Goal: Task Accomplishment & Management: Manage account settings

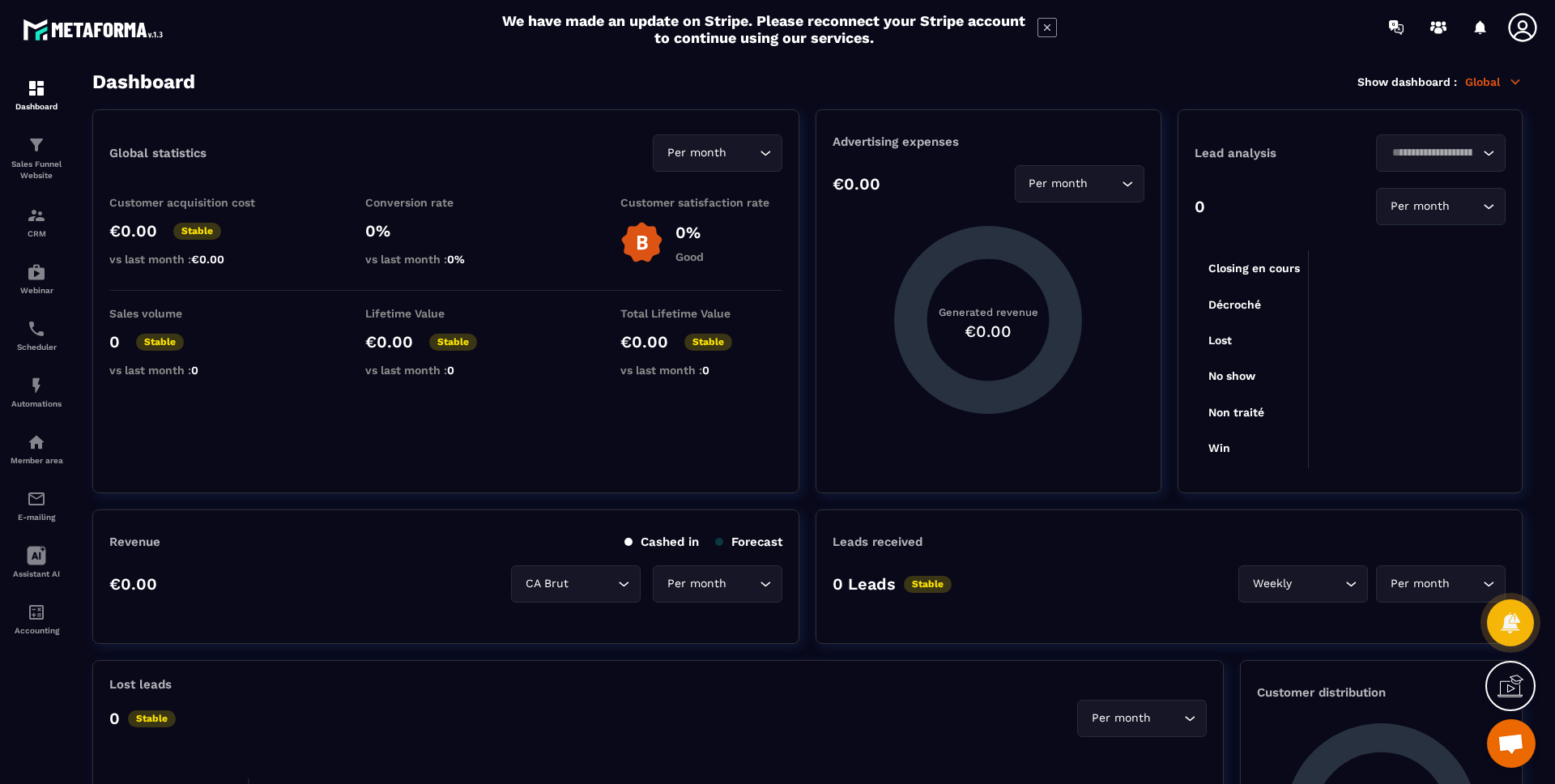
click at [1523, 16] on icon at bounding box center [1523, 27] width 32 height 32
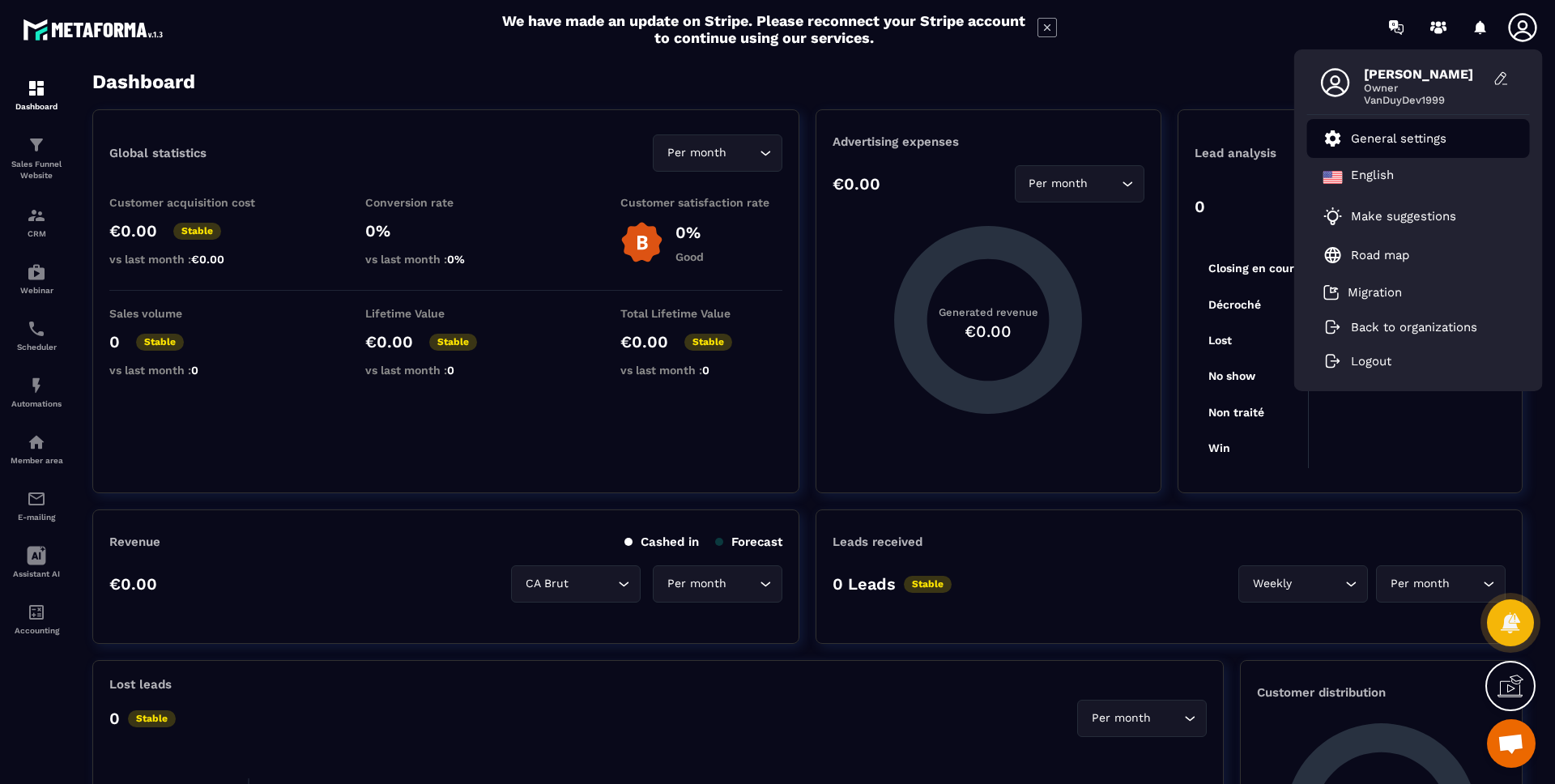
click at [1375, 140] on p "General settings" at bounding box center [1399, 138] width 96 height 15
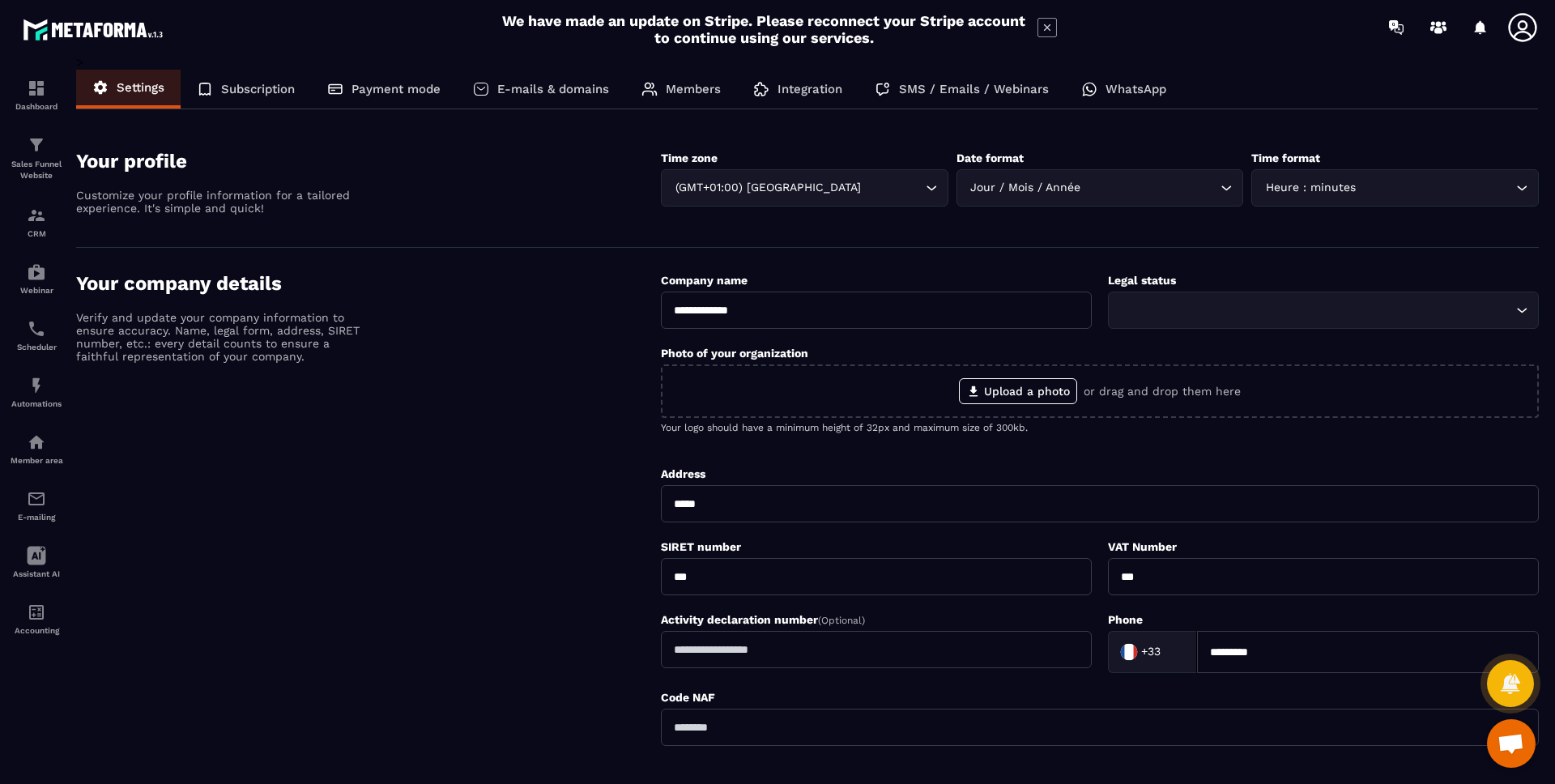
click at [266, 92] on p "Subscription" at bounding box center [258, 89] width 74 height 15
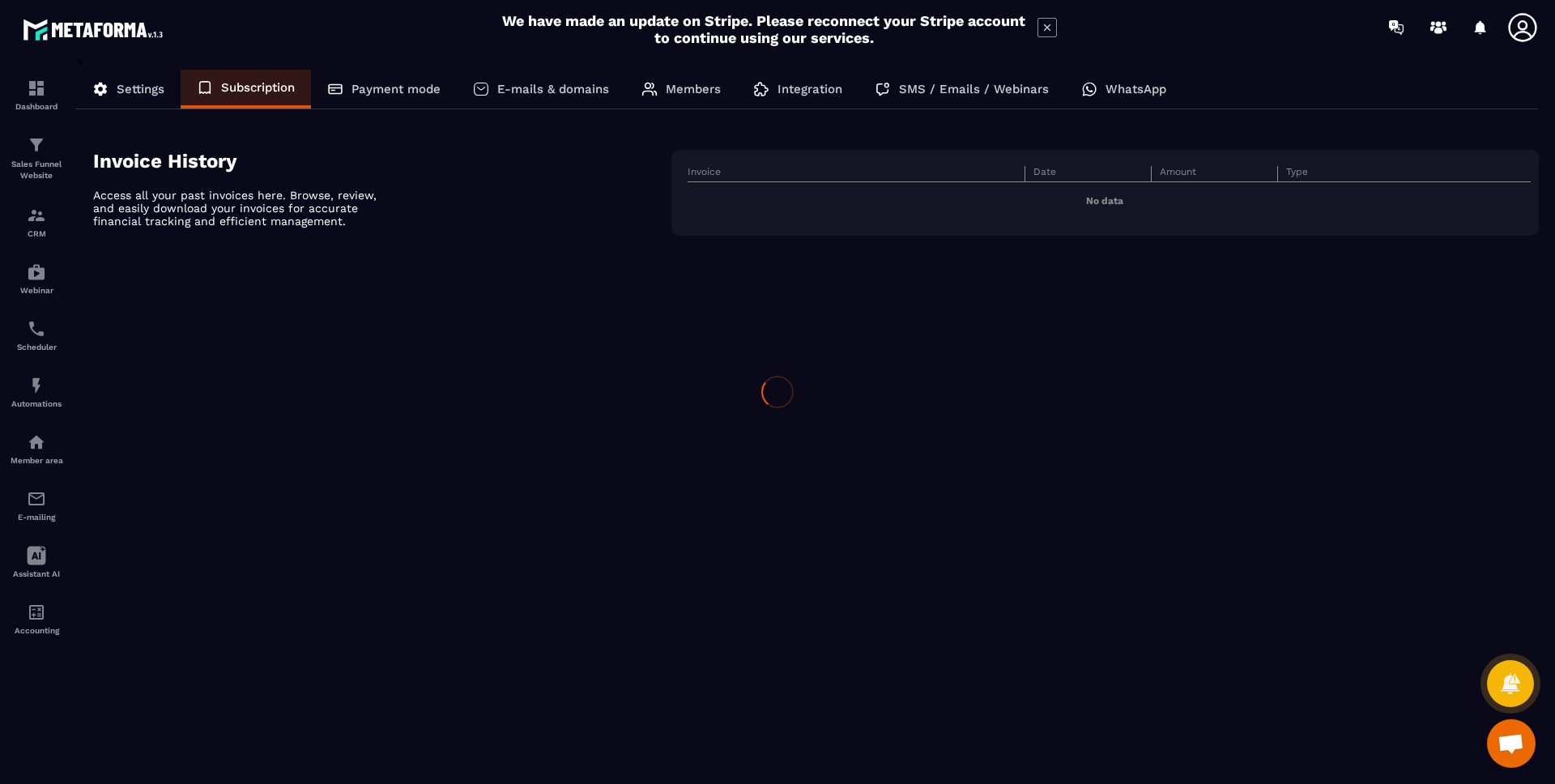
click at [389, 78] on div at bounding box center [777, 392] width 1555 height 784
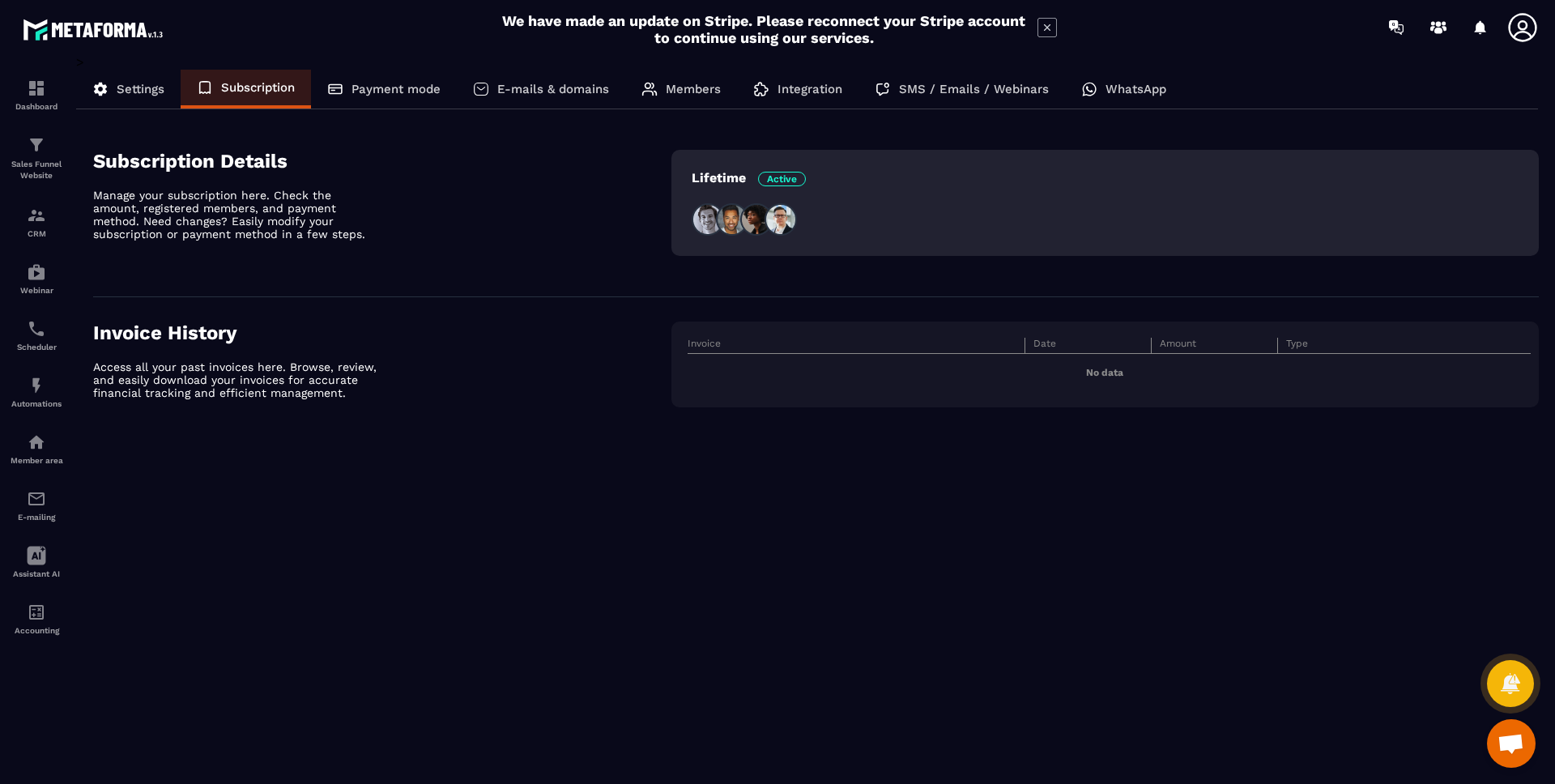
click at [389, 90] on p "Payment mode" at bounding box center [395, 89] width 89 height 15
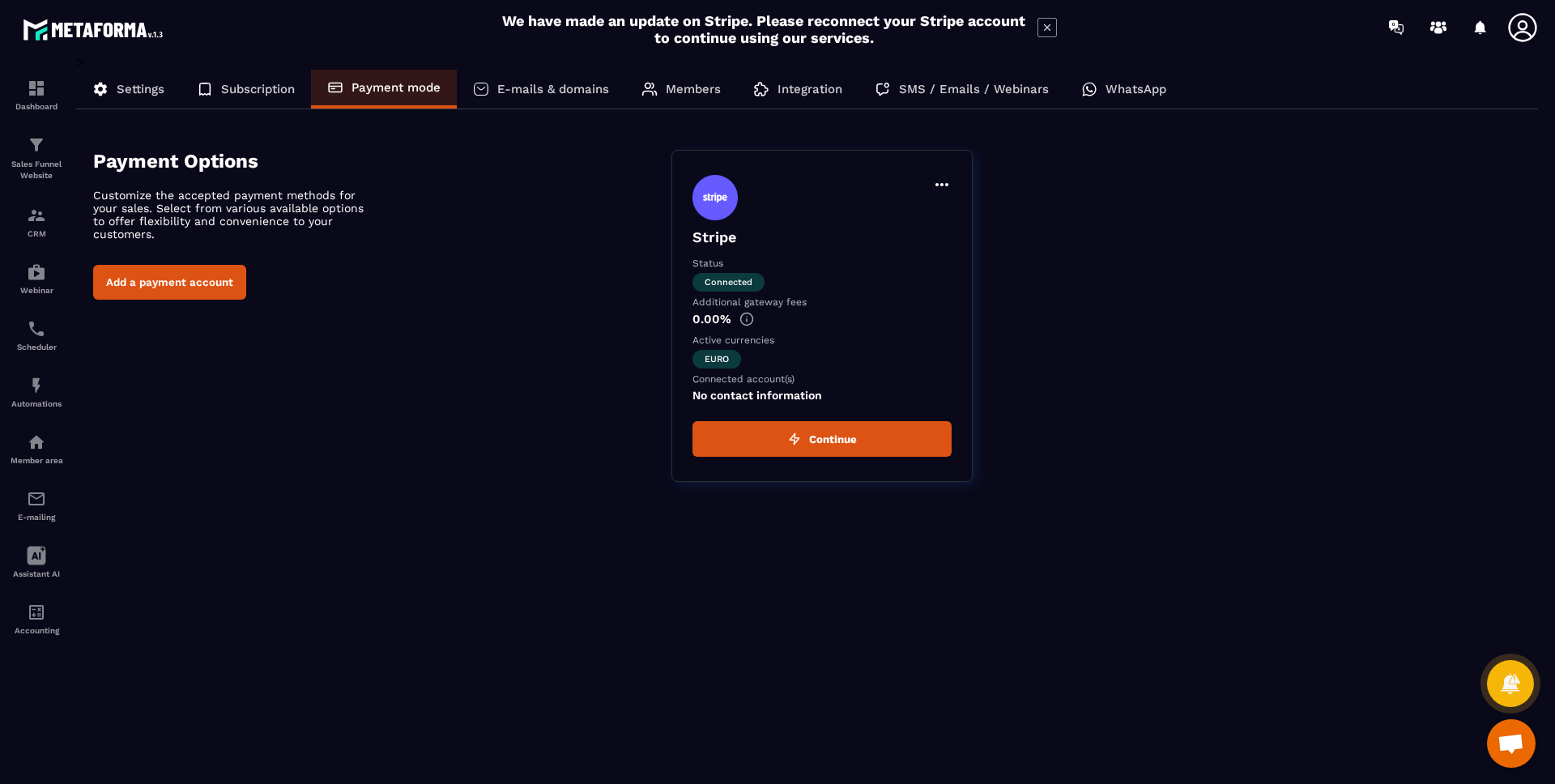
click at [757, 451] on button "Continue" at bounding box center [822, 439] width 259 height 36
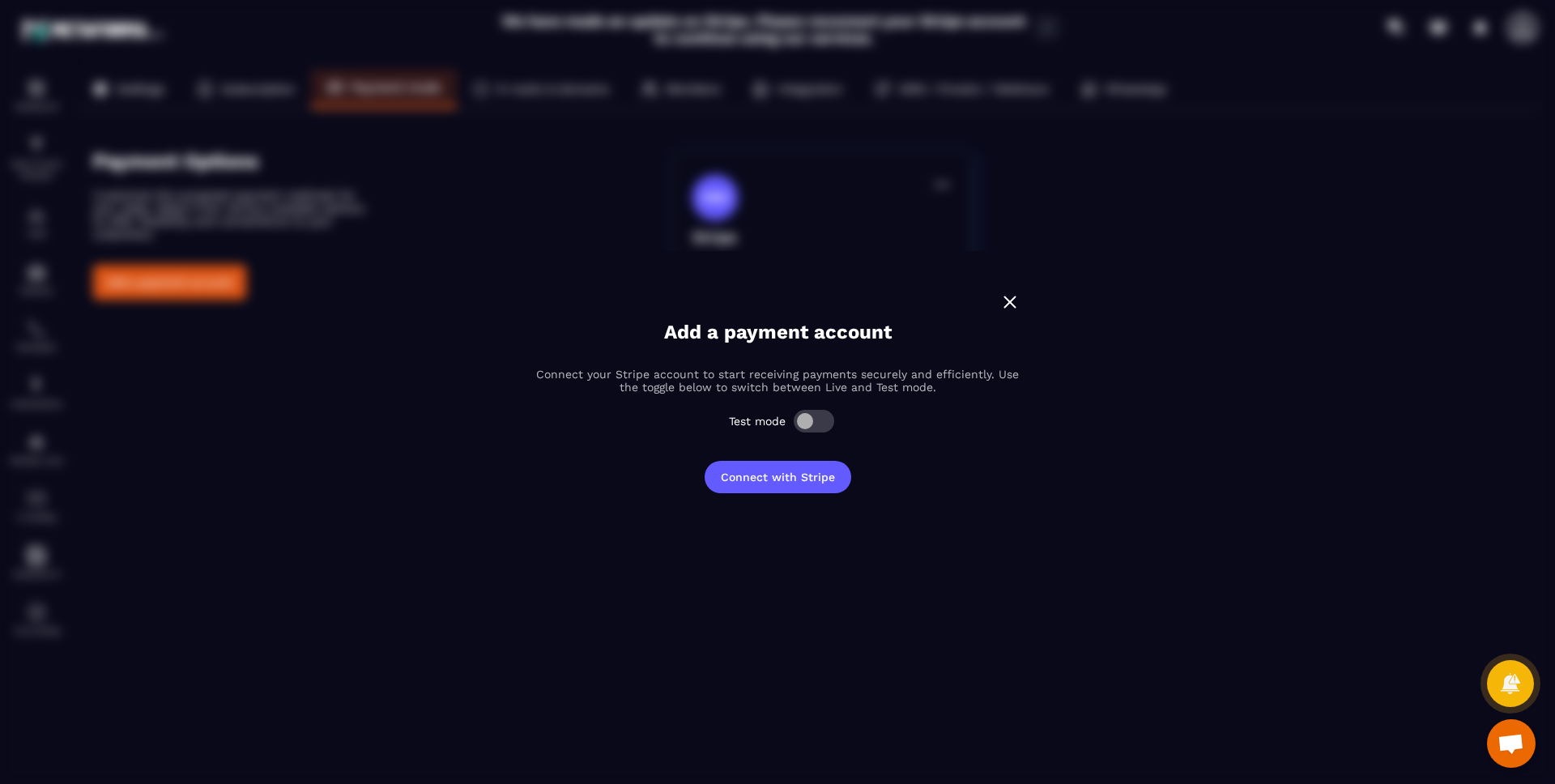
click at [822, 428] on span "Modal window" at bounding box center [814, 421] width 40 height 23
click at [801, 490] on button "Connect with Stripe" at bounding box center [778, 477] width 147 height 32
